Goal: Task Accomplishment & Management: Manage account settings

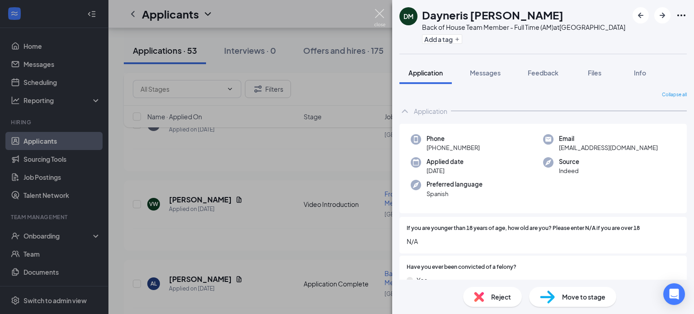
scroll to position [877, 0]
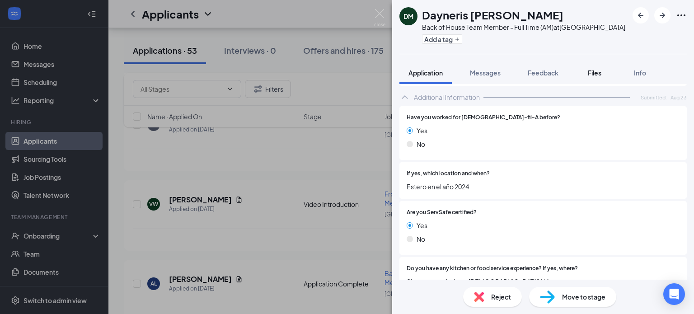
click at [591, 70] on span "Files" at bounding box center [595, 73] width 14 height 8
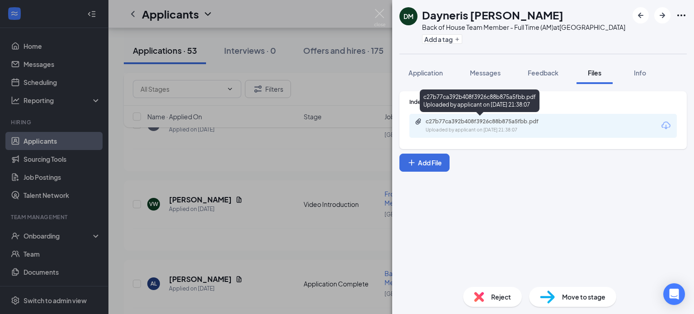
click at [470, 129] on div "Uploaded by applicant on [DATE] 21:38:07" at bounding box center [494, 130] width 136 height 7
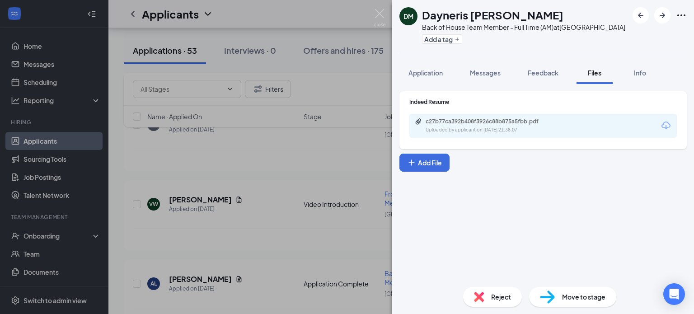
click at [234, 146] on div "DM Dayneris [PERSON_NAME] Back of House Team Member - Full Time (AM) at [GEOGRA…" at bounding box center [347, 157] width 694 height 314
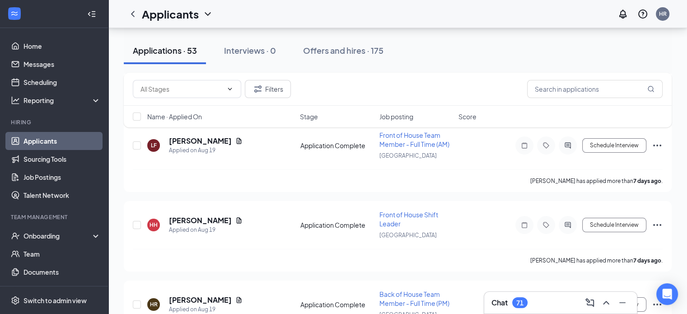
scroll to position [3331, 0]
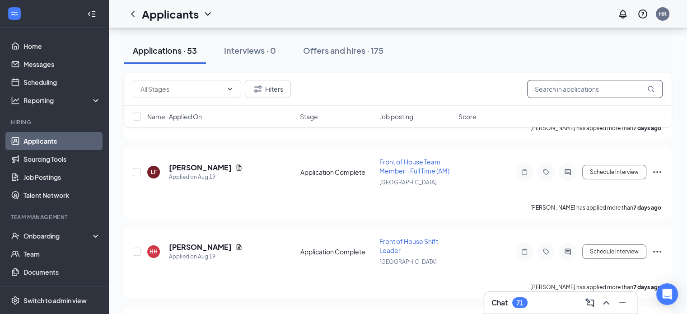
click at [579, 83] on input "text" at bounding box center [595, 89] width 136 height 18
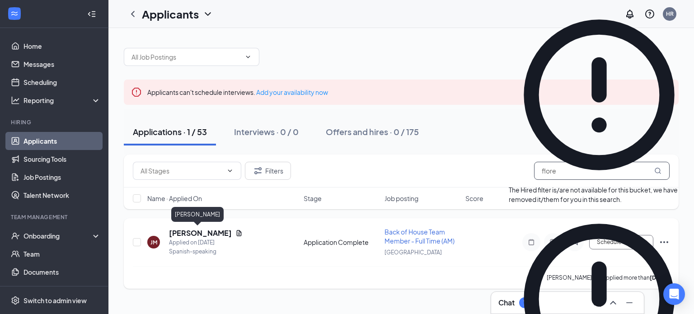
type input "flore"
click at [202, 233] on h5 "[PERSON_NAME]" at bounding box center [200, 233] width 63 height 10
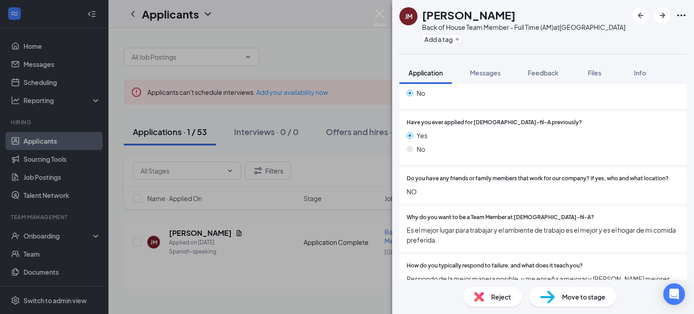
scroll to position [201, 0]
click at [601, 72] on span "Files" at bounding box center [595, 73] width 14 height 8
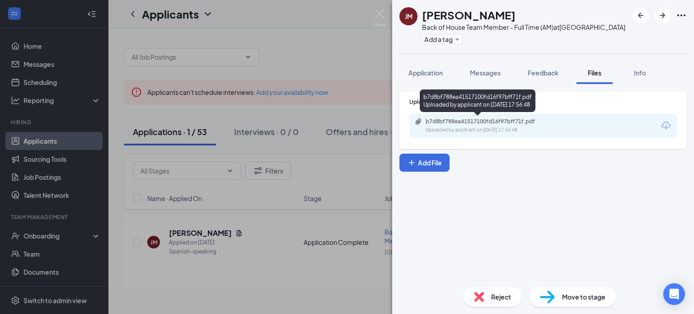
click at [510, 125] on div "b7d8bf788ea41517100fd16f97bff71f.pdf Uploaded by applicant on [DATE] 17:56:48" at bounding box center [488, 126] width 146 height 16
